Goal: Information Seeking & Learning: Stay updated

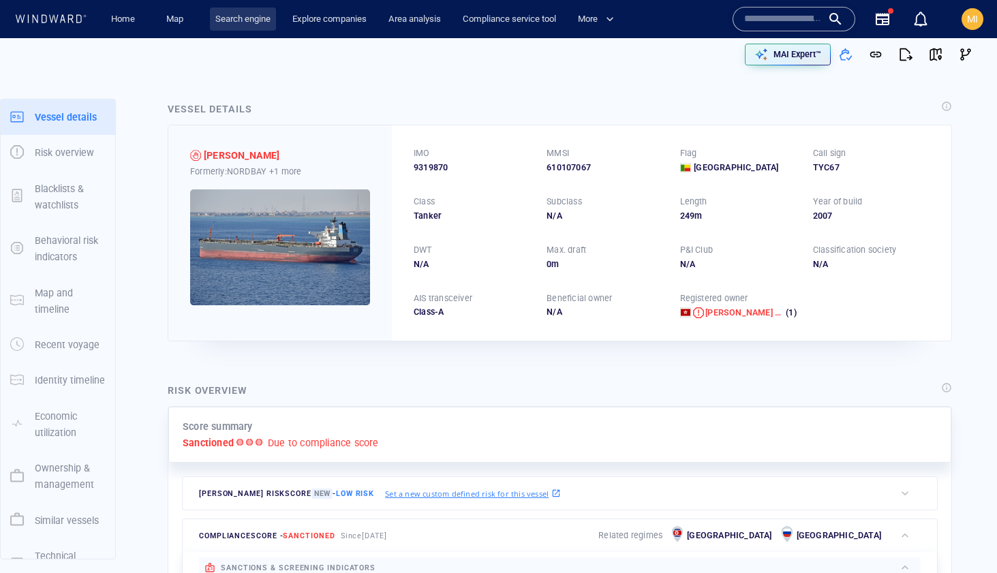
click at [233, 20] on link "Search engine" at bounding box center [243, 19] width 66 height 24
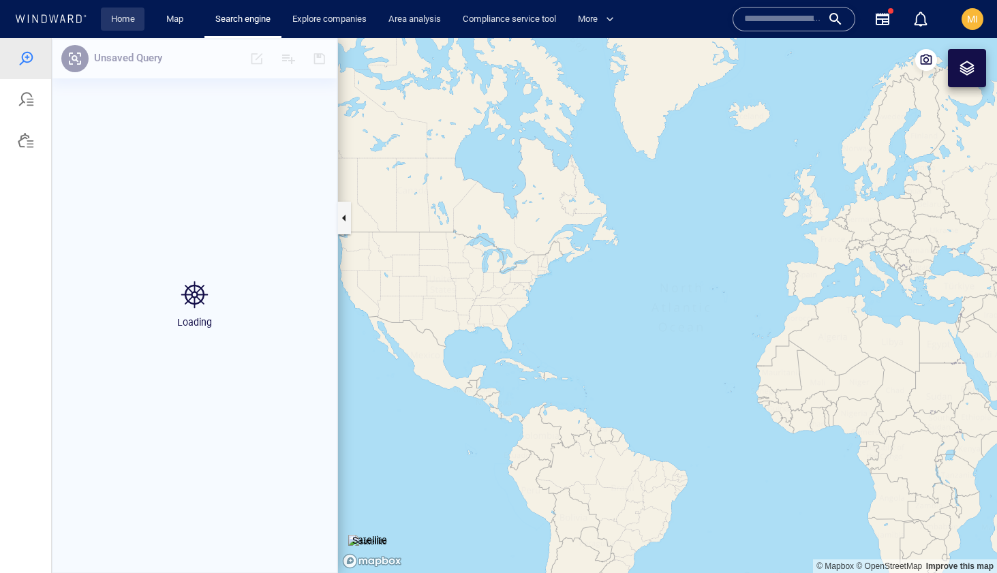
click at [124, 25] on link "Home" at bounding box center [123, 19] width 35 height 24
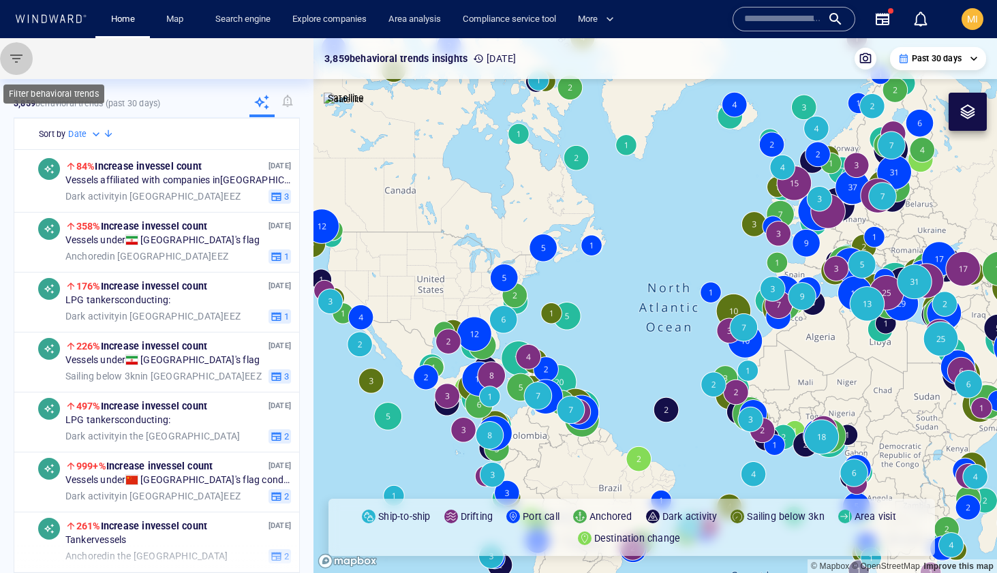
click at [16, 56] on span "button" at bounding box center [16, 58] width 16 height 16
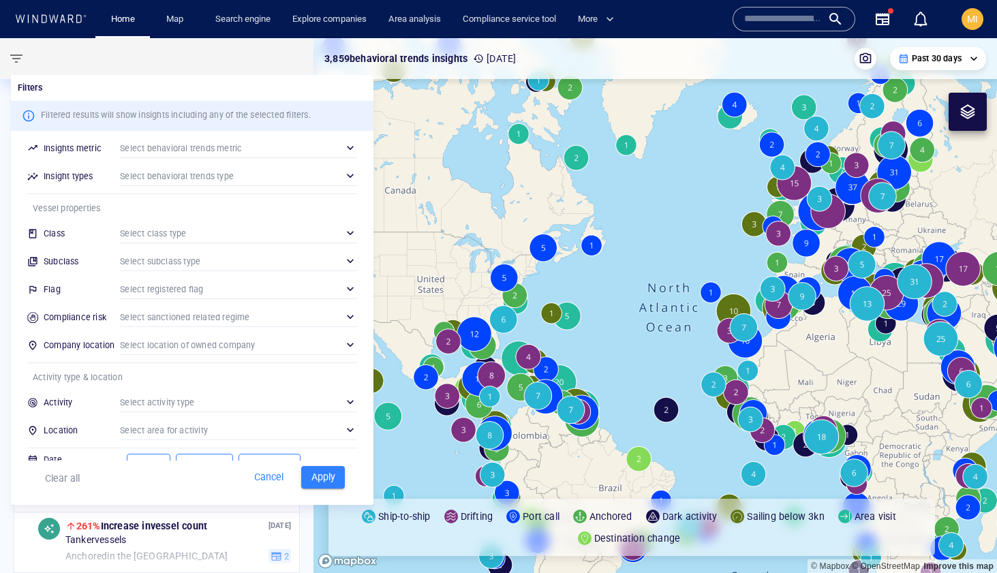
click at [16, 56] on div at bounding box center [498, 286] width 997 height 573
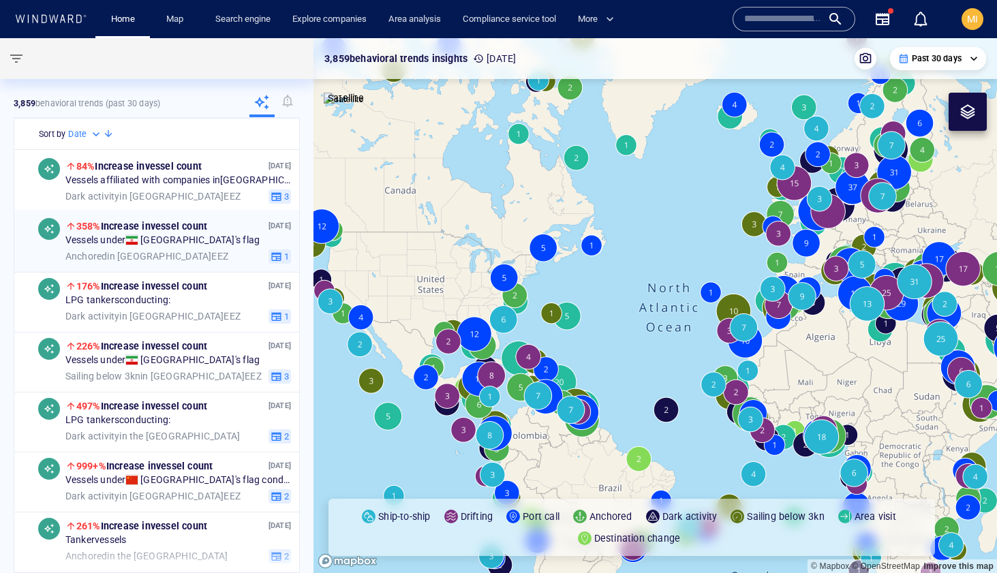
click at [234, 246] on div "Vessels under Iran 's flag" at bounding box center [178, 240] width 226 height 12
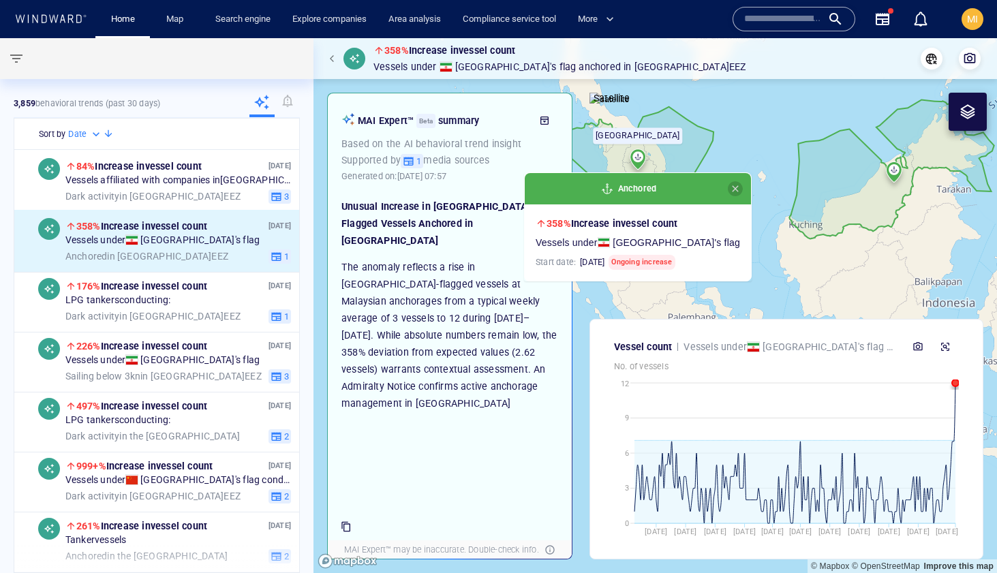
click at [730, 187] on span "button" at bounding box center [735, 188] width 11 height 11
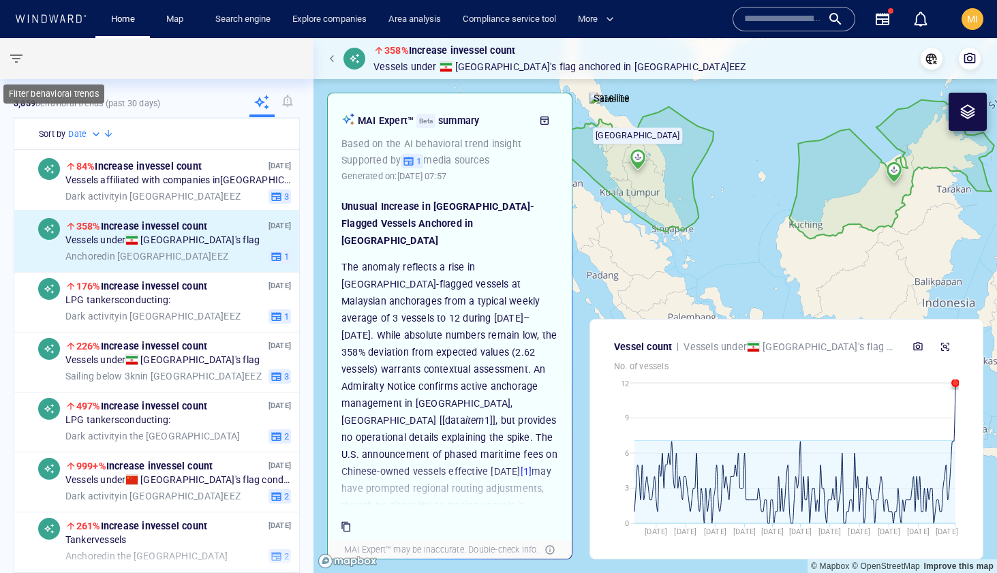
click at [17, 58] on span "button" at bounding box center [16, 58] width 16 height 16
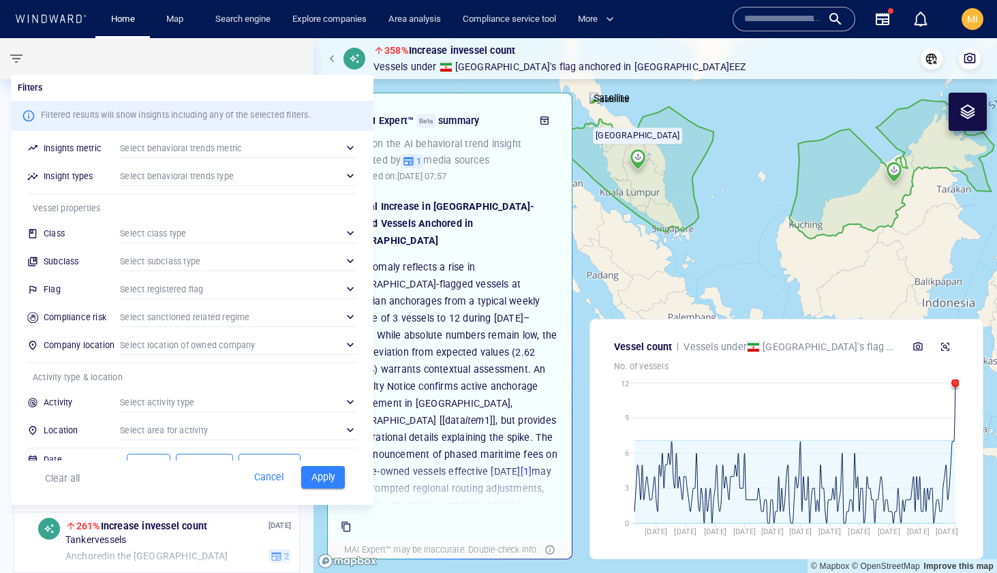
click at [190, 287] on div "​" at bounding box center [238, 289] width 237 height 20
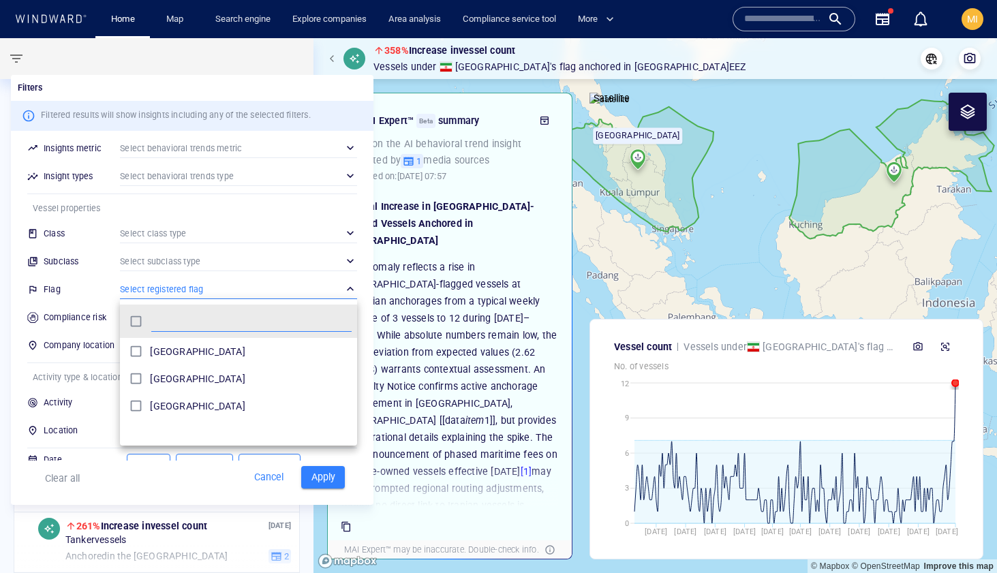
scroll to position [136, 237]
click at [320, 477] on div at bounding box center [498, 286] width 997 height 573
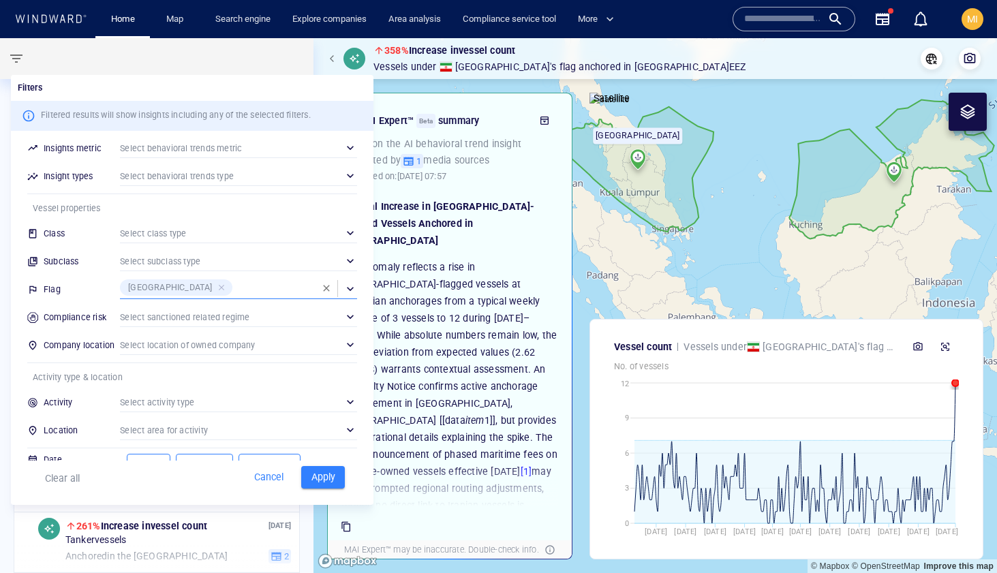
click at [321, 475] on span "Apply" at bounding box center [323, 477] width 30 height 17
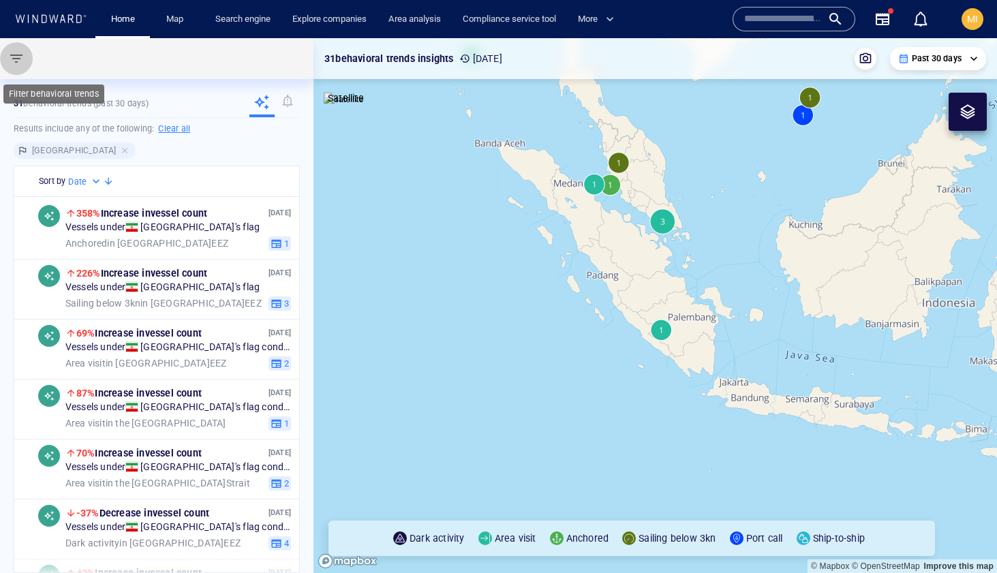
click at [18, 57] on span "button" at bounding box center [16, 58] width 16 height 16
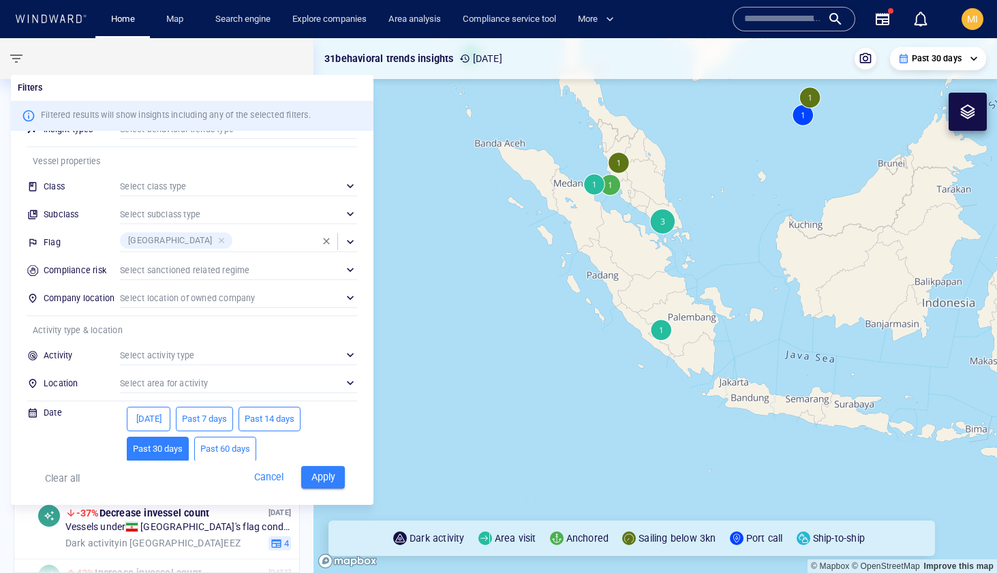
scroll to position [55, 0]
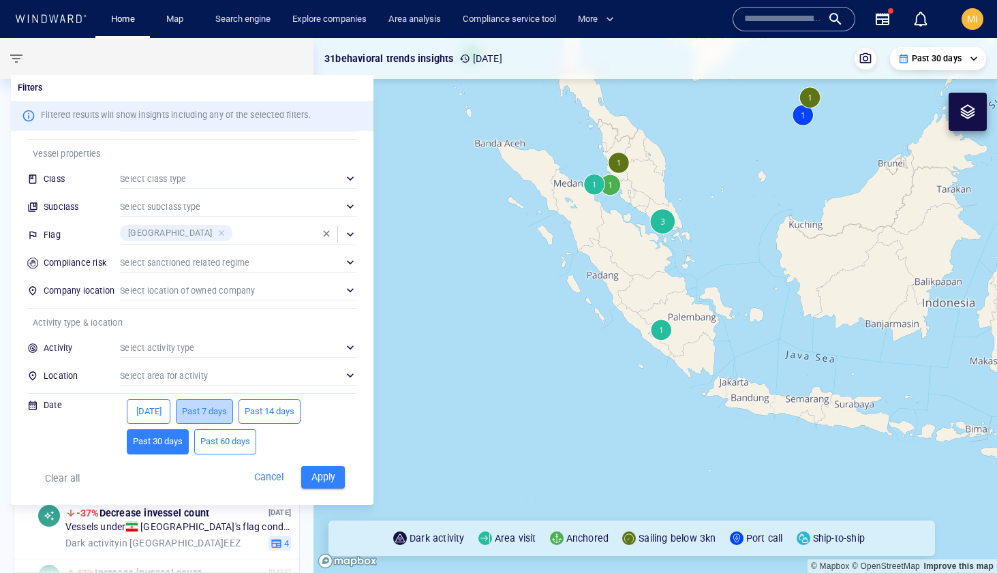
click at [199, 410] on span "Past 7 days" at bounding box center [204, 412] width 45 height 16
click at [324, 480] on span "Apply" at bounding box center [323, 477] width 30 height 17
type input "**********"
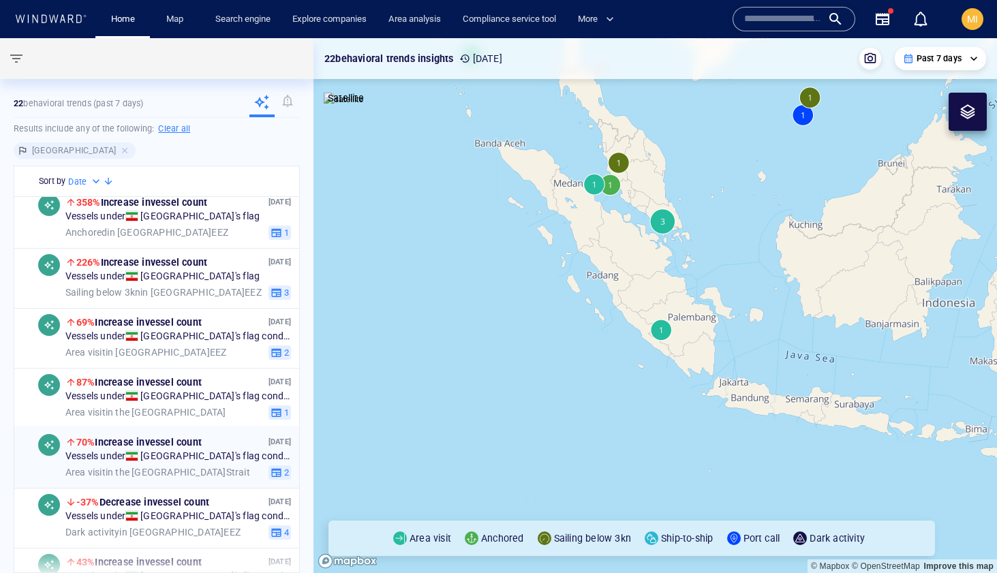
scroll to position [0, 0]
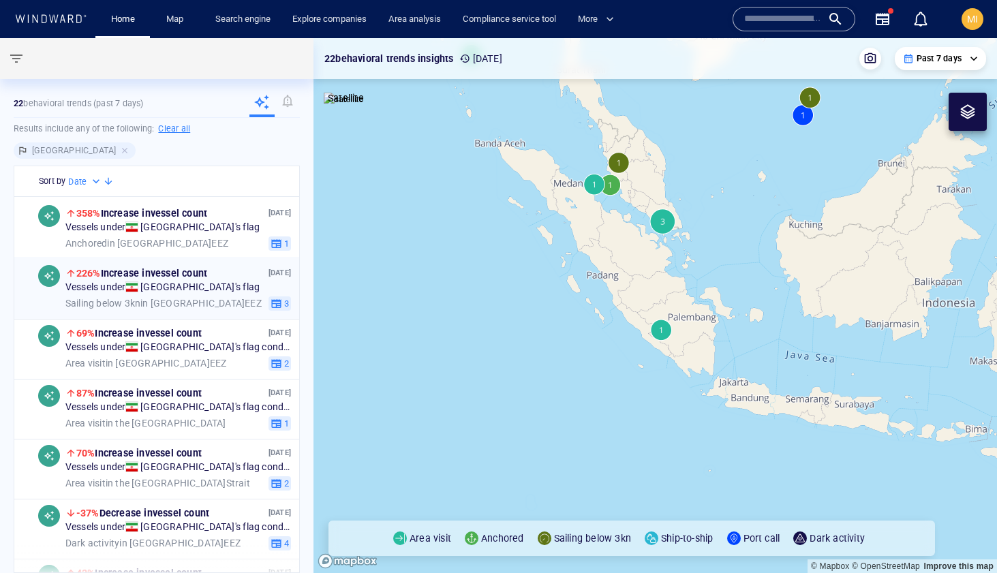
click at [162, 296] on div "Sailing below 3kn in [GEOGRAPHIC_DATA] EEZ 3" at bounding box center [178, 303] width 226 height 15
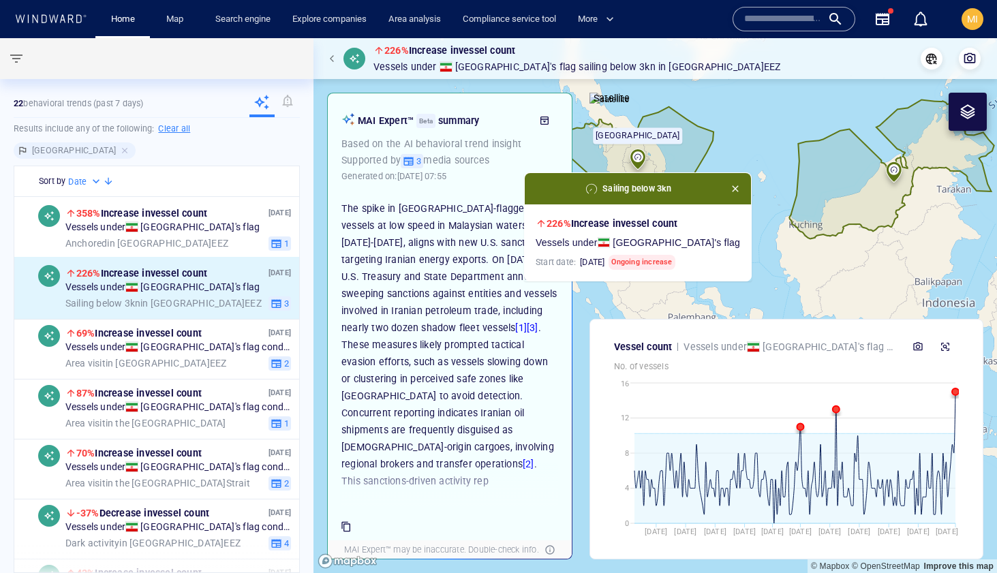
scroll to position [63, 0]
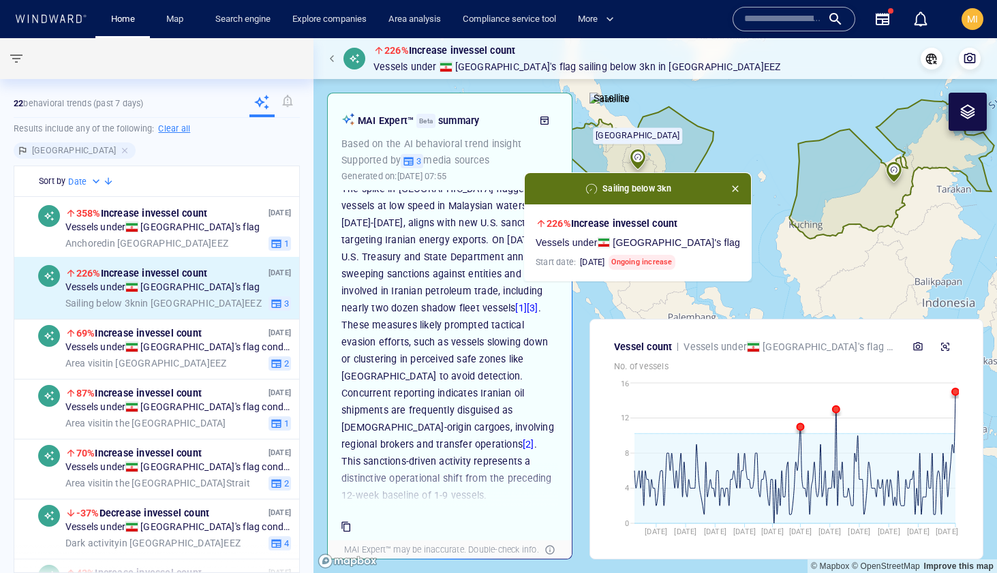
click at [465, 414] on p "The spike in [GEOGRAPHIC_DATA]-flagged vessels at low speed in Malaysian waters…" at bounding box center [449, 343] width 217 height 324
